Goal: Transaction & Acquisition: Purchase product/service

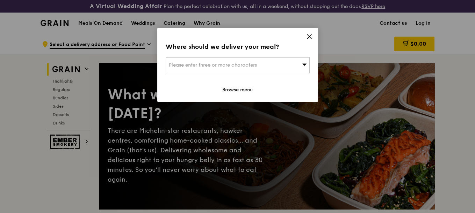
click at [308, 37] on icon at bounding box center [309, 37] width 6 height 6
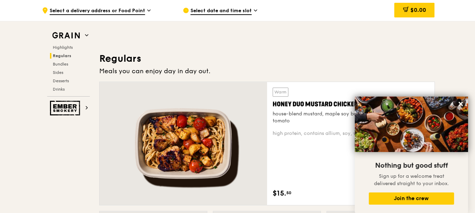
scroll to position [524, 0]
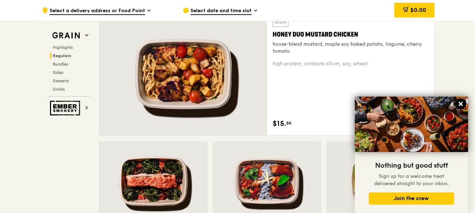
click at [460, 105] on icon at bounding box center [460, 104] width 4 height 4
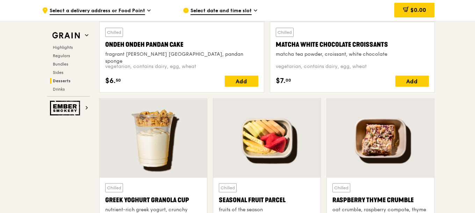
scroll to position [1955, 0]
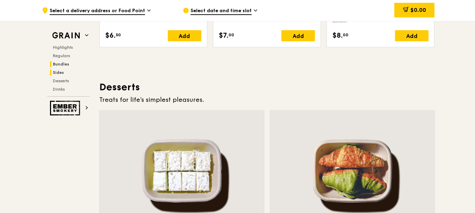
click at [60, 66] on span "Bundles" at bounding box center [61, 64] width 16 height 5
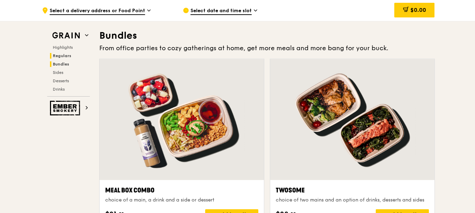
click at [64, 57] on span "Regulars" at bounding box center [62, 55] width 19 height 5
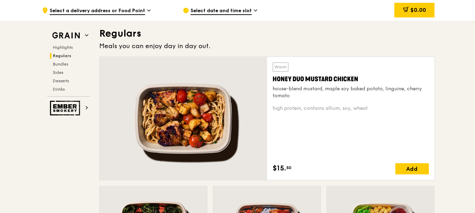
scroll to position [478, 0]
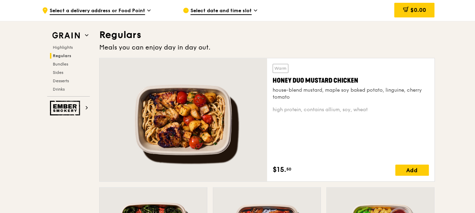
click at [216, 12] on span "Select date and time slot" at bounding box center [220, 11] width 61 height 8
click at [142, 12] on span "Select a delivery address or Food Point" at bounding box center [97, 11] width 95 height 8
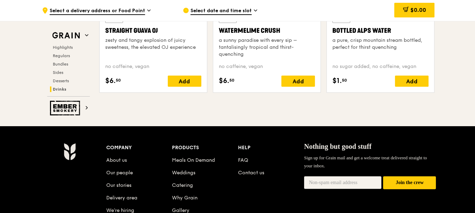
scroll to position [3003, 0]
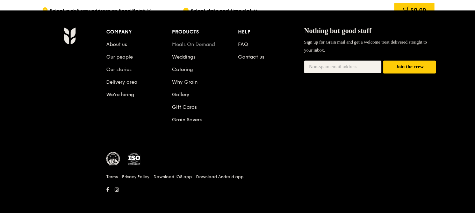
click at [181, 42] on link "Meals On Demand" at bounding box center [193, 45] width 43 height 6
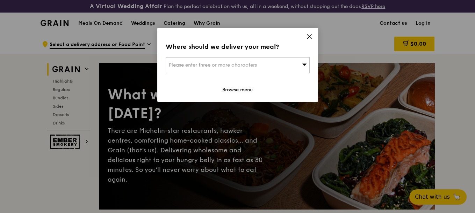
click at [308, 34] on icon at bounding box center [309, 37] width 6 height 6
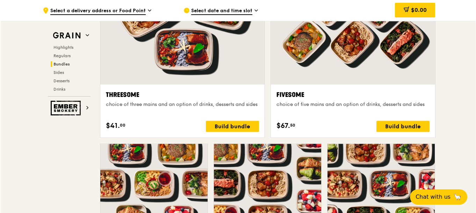
scroll to position [1432, 0]
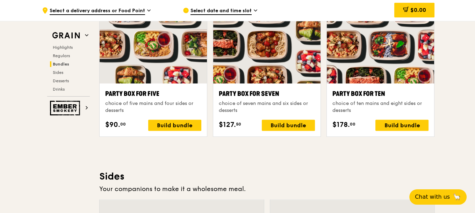
click at [358, 102] on div "choice of ten mains and eight sides or desserts" at bounding box center [380, 107] width 96 height 14
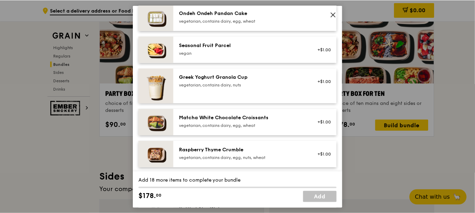
scroll to position [875, 0]
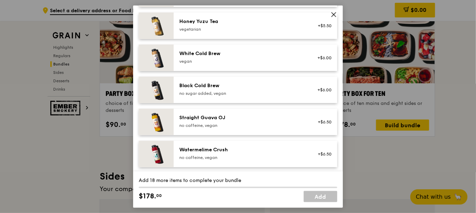
click at [333, 15] on icon at bounding box center [333, 14] width 4 height 4
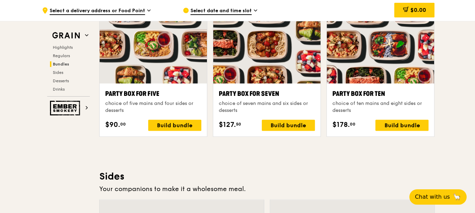
scroll to position [1292, 0]
